Goal: Task Accomplishment & Management: Complete application form

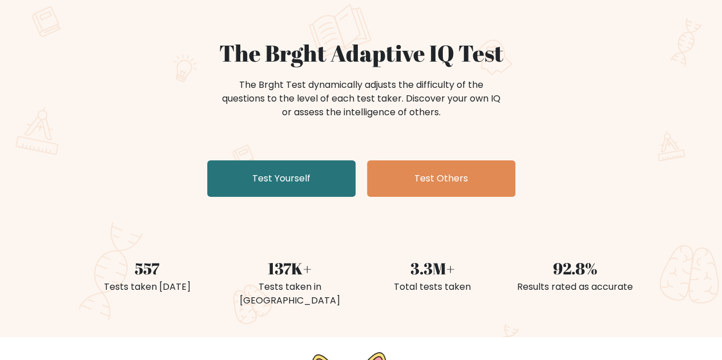
scroll to position [80, 0]
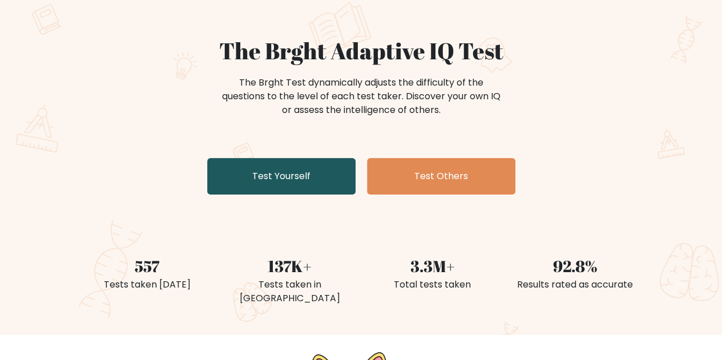
click at [279, 181] on link "Test Yourself" at bounding box center [281, 176] width 148 height 37
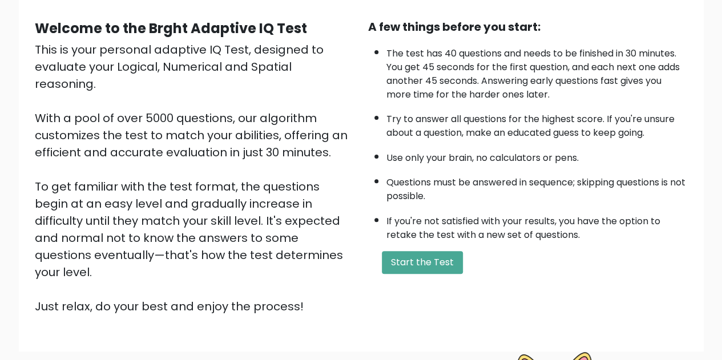
scroll to position [100, 0]
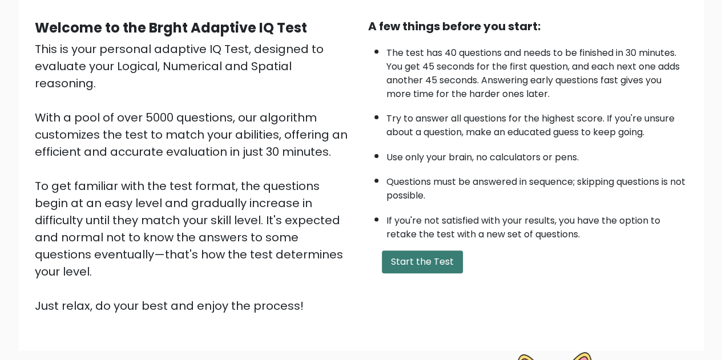
click at [418, 258] on button "Start the Test" at bounding box center [422, 262] width 81 height 23
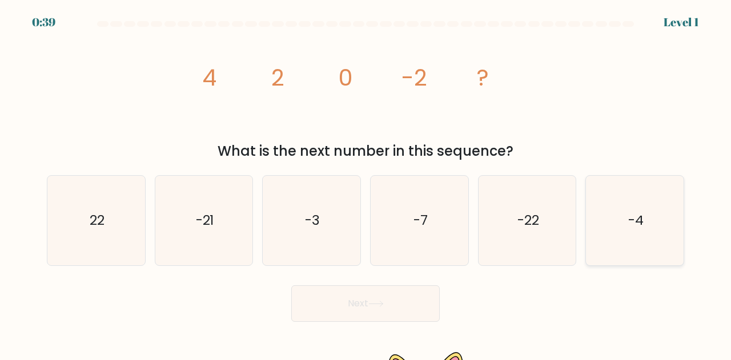
click at [665, 235] on icon "-4" at bounding box center [635, 221] width 90 height 90
click at [366, 183] on input "f. -4" at bounding box center [365, 181] width 1 height 3
radio input "true"
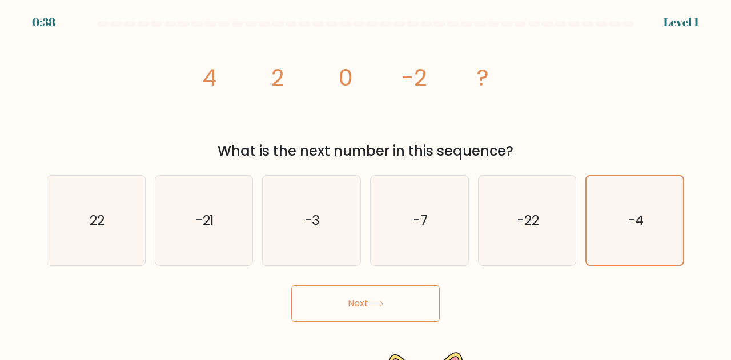
click at [359, 303] on button "Next" at bounding box center [365, 303] width 148 height 37
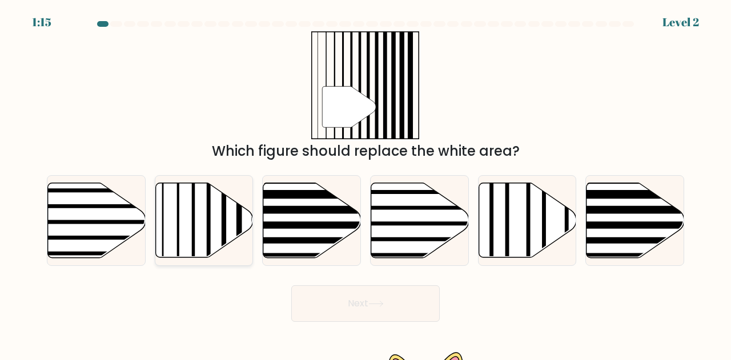
click at [201, 248] on icon at bounding box center [204, 220] width 98 height 75
click at [365, 183] on input "b." at bounding box center [365, 181] width 1 height 3
radio input "true"
click at [346, 295] on button "Next" at bounding box center [365, 303] width 148 height 37
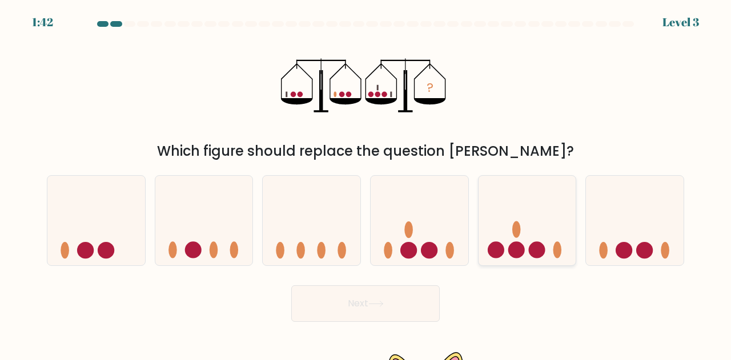
click at [528, 249] on icon at bounding box center [527, 220] width 98 height 80
click at [366, 183] on input "e." at bounding box center [365, 181] width 1 height 3
radio input "true"
click at [405, 303] on button "Next" at bounding box center [365, 303] width 148 height 37
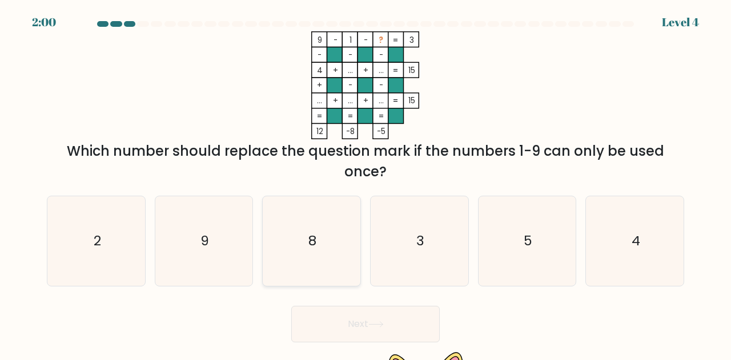
click at [312, 261] on icon "8" at bounding box center [312, 241] width 90 height 90
click at [365, 183] on input "c. 8" at bounding box center [365, 181] width 1 height 3
radio input "true"
click at [360, 333] on button "Next" at bounding box center [365, 324] width 148 height 37
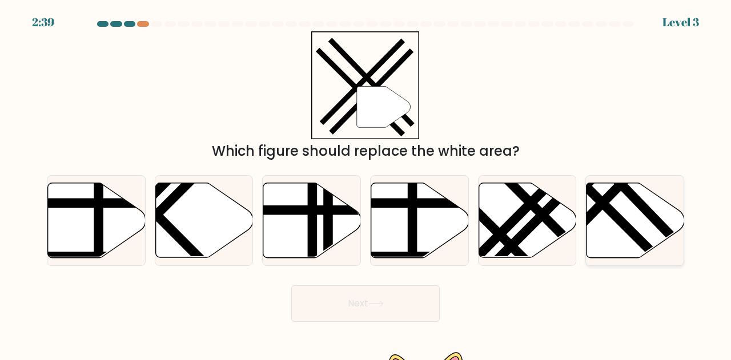
click at [625, 227] on line at bounding box center [592, 193] width 155 height 155
click at [366, 183] on input "f." at bounding box center [365, 181] width 1 height 3
radio input "true"
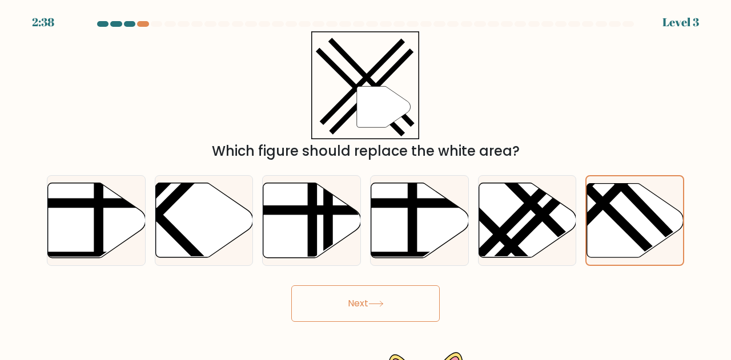
click at [421, 297] on button "Next" at bounding box center [365, 303] width 148 height 37
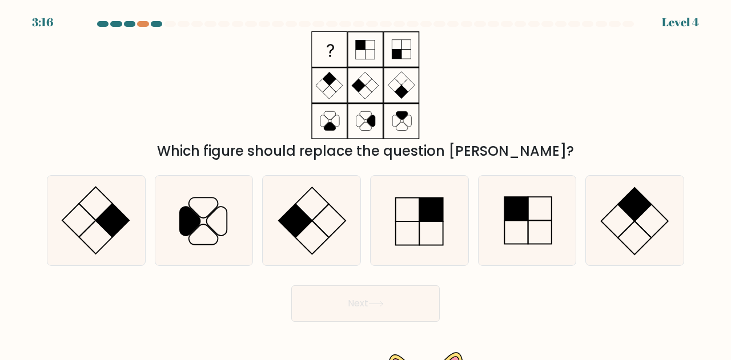
click at [143, 21] on div "3:16 Level 4" at bounding box center [365, 15] width 731 height 31
click at [426, 224] on icon at bounding box center [419, 221] width 90 height 90
click at [366, 183] on input "d." at bounding box center [365, 181] width 1 height 3
radio input "true"
click at [505, 241] on icon at bounding box center [527, 221] width 90 height 90
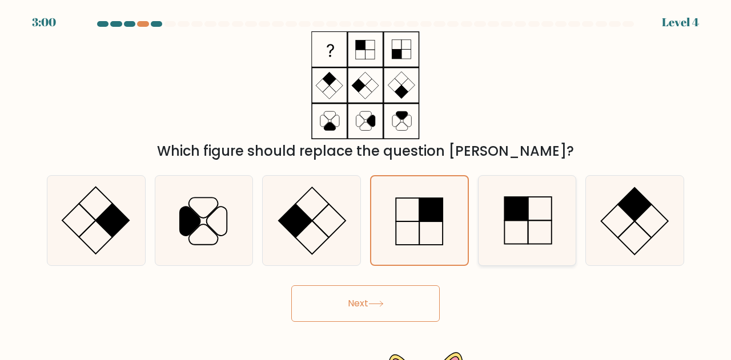
click at [366, 183] on input "e." at bounding box center [365, 181] width 1 height 3
radio input "true"
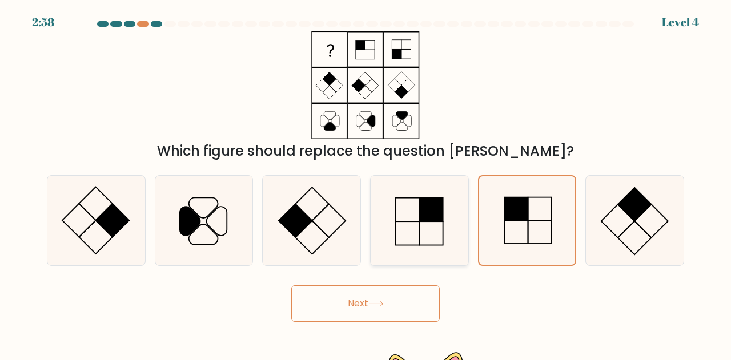
click at [415, 237] on icon at bounding box center [419, 221] width 90 height 90
click at [366, 183] on input "d." at bounding box center [365, 181] width 1 height 3
radio input "true"
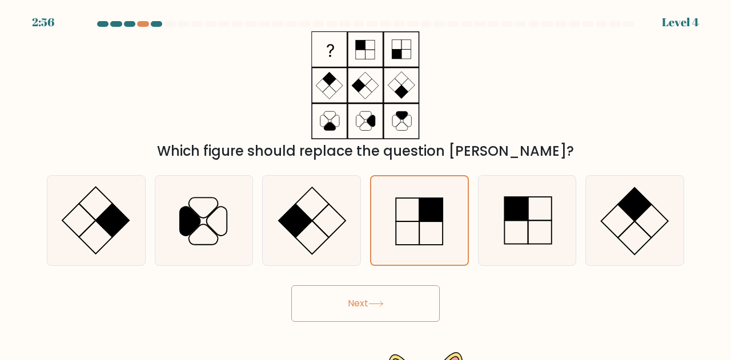
click at [385, 294] on button "Next" at bounding box center [365, 303] width 148 height 37
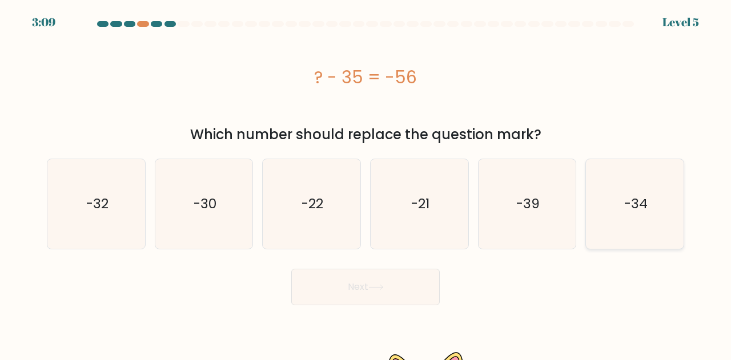
click at [603, 215] on icon "-34" at bounding box center [635, 204] width 90 height 90
click at [366, 183] on input "f. -34" at bounding box center [365, 181] width 1 height 3
radio input "true"
click at [345, 302] on button "Next" at bounding box center [365, 287] width 148 height 37
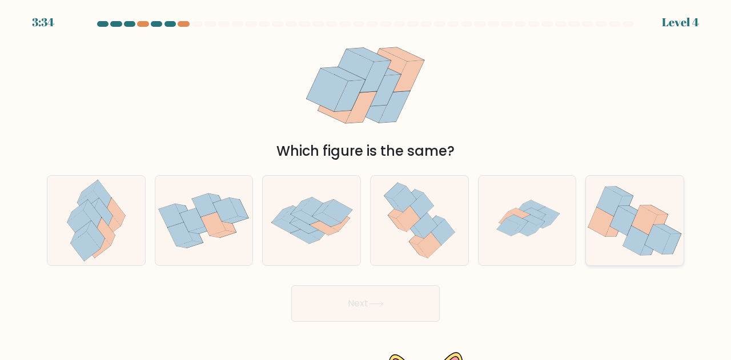
click at [651, 245] on icon at bounding box center [658, 239] width 26 height 29
click at [366, 183] on input "f." at bounding box center [365, 181] width 1 height 3
radio input "true"
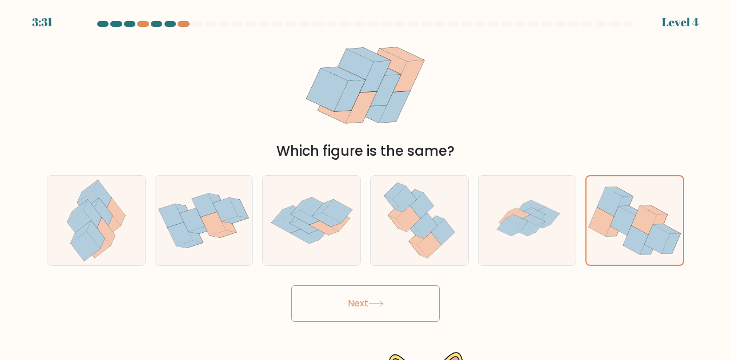
click at [414, 305] on button "Next" at bounding box center [365, 303] width 148 height 37
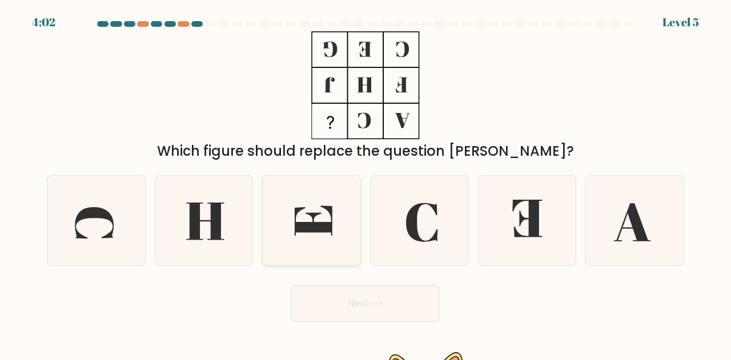
click at [315, 239] on icon at bounding box center [312, 221] width 90 height 90
click at [365, 183] on input "c." at bounding box center [365, 181] width 1 height 3
radio input "true"
click at [354, 301] on button "Next" at bounding box center [365, 303] width 148 height 37
